Goal: Navigation & Orientation: Find specific page/section

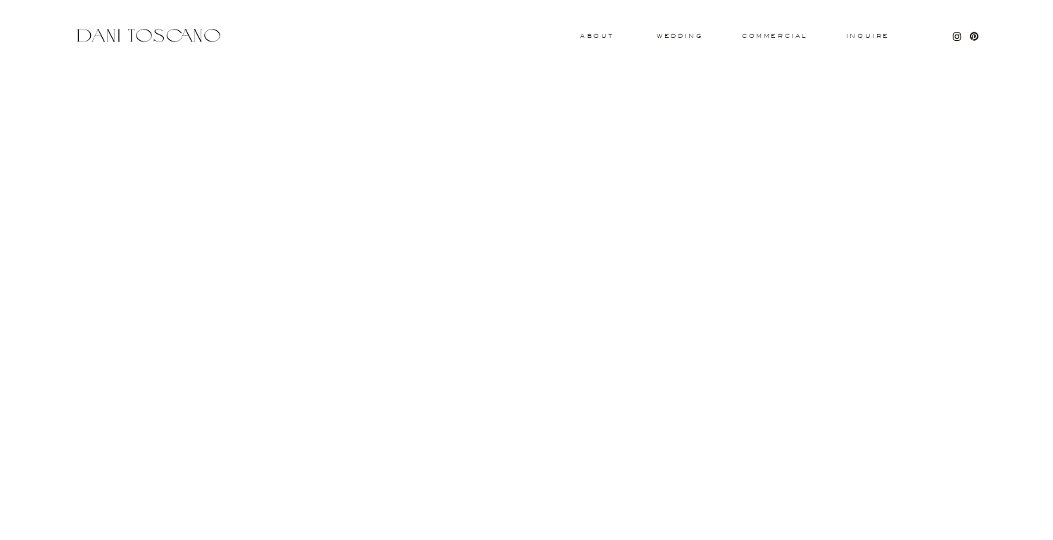
scroll to position [5953, 0]
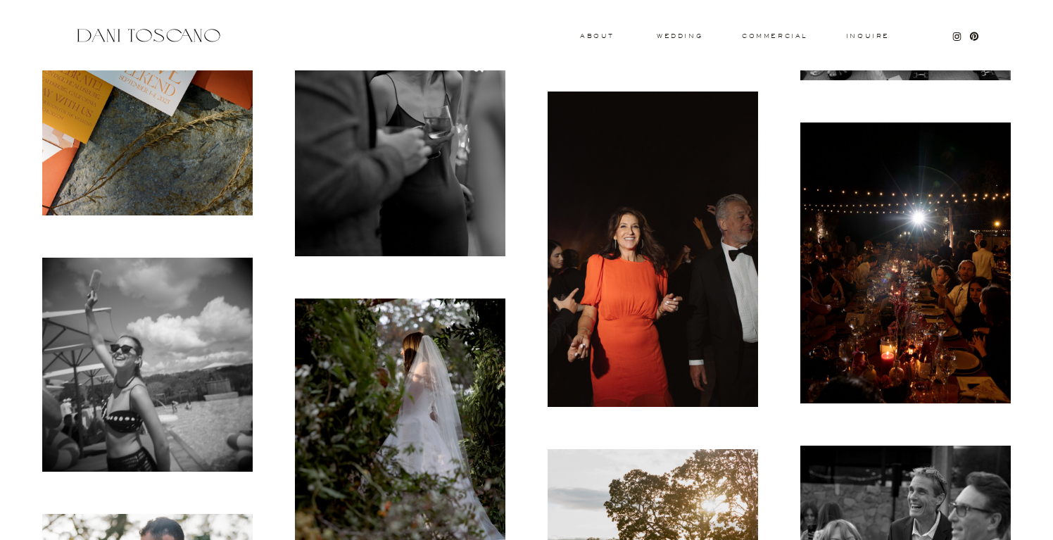
click at [182, 34] on div at bounding box center [148, 35] width 149 height 19
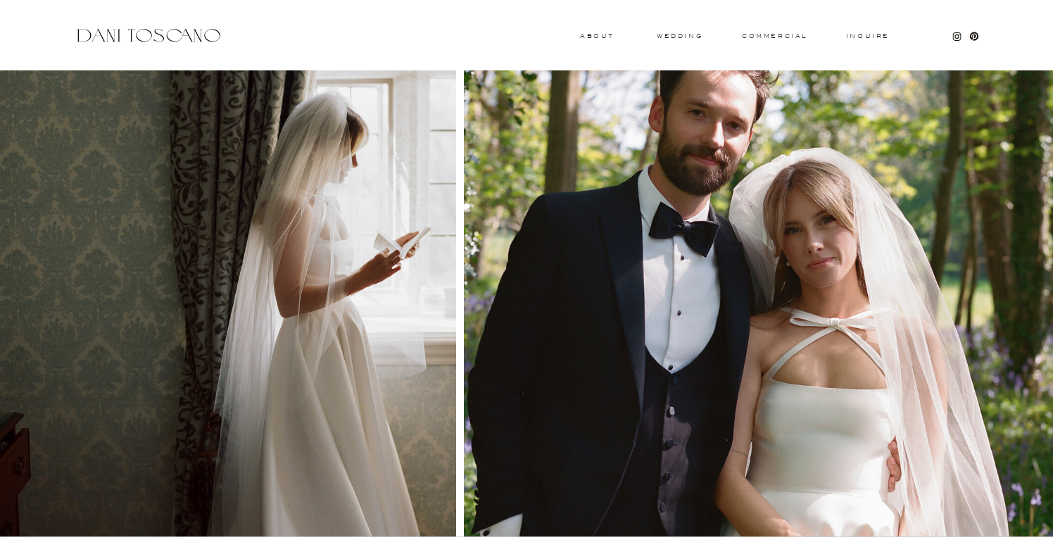
scroll to position [1365, 0]
click at [665, 38] on h3 "wedding" at bounding box center [680, 35] width 46 height 5
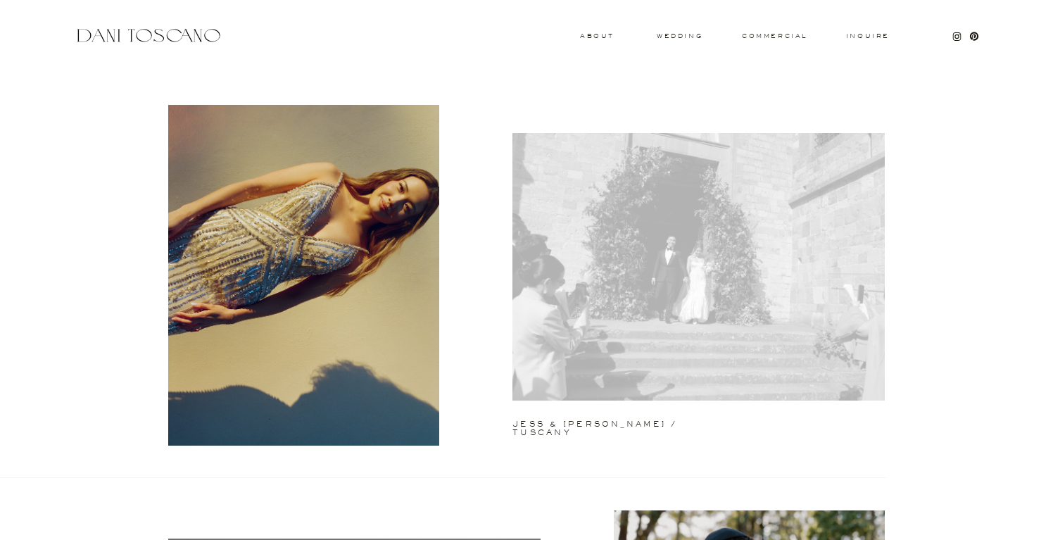
click at [639, 254] on div at bounding box center [698, 266] width 372 height 267
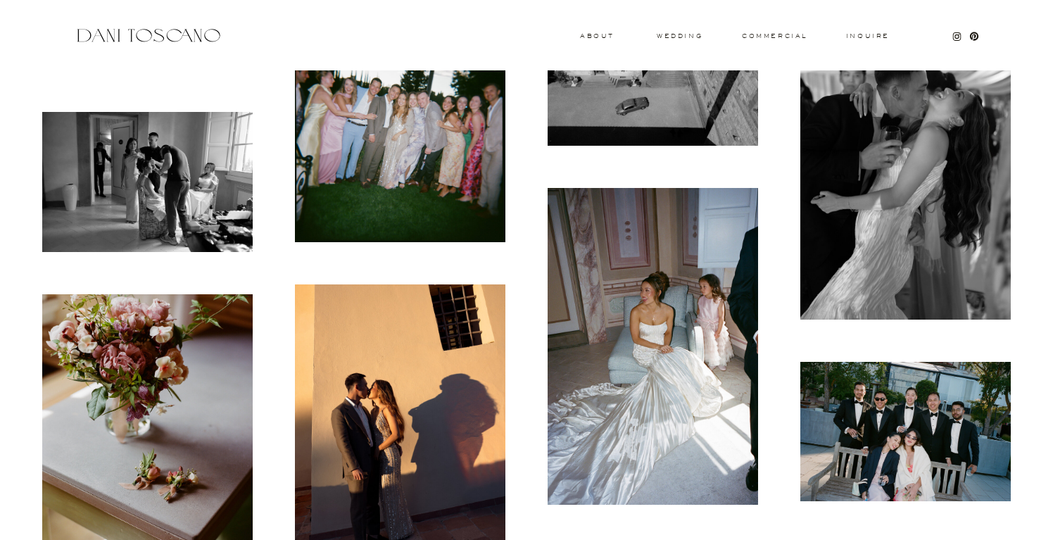
scroll to position [8244, 0]
